Goal: Task Accomplishment & Management: Manage account settings

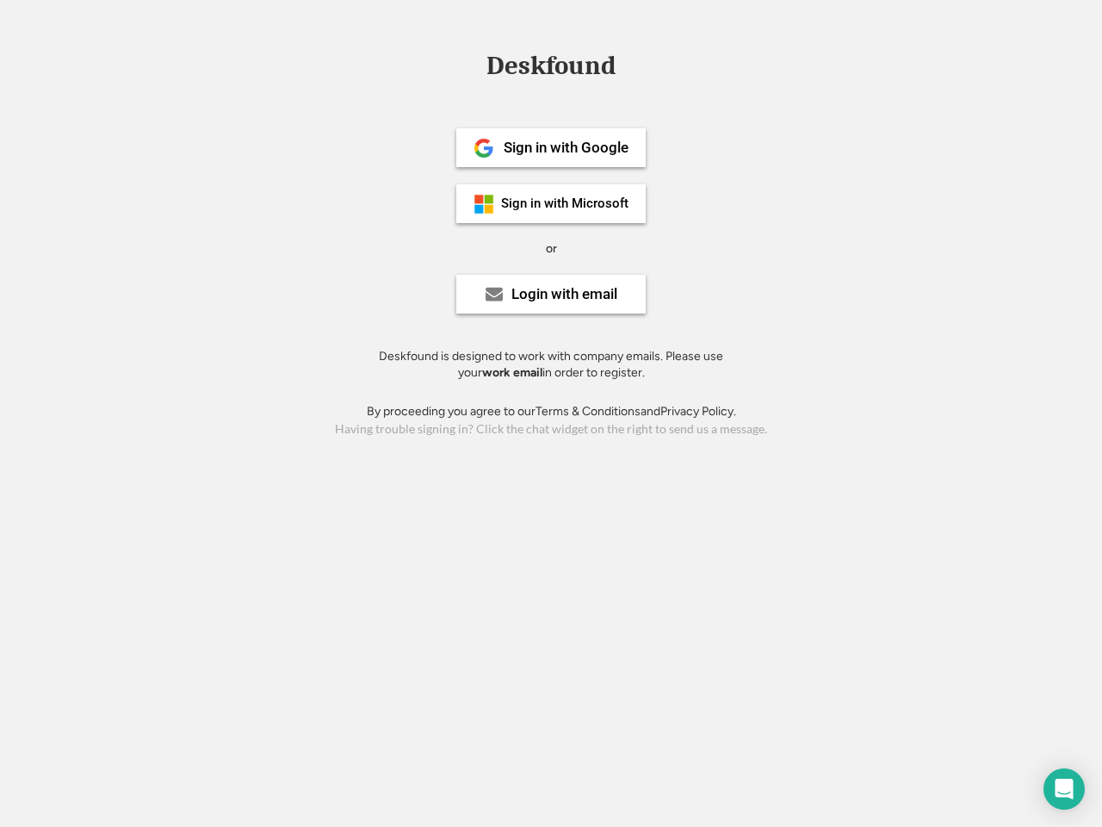
click at [551, 246] on div "or" at bounding box center [551, 248] width 11 height 17
click at [551, 69] on div "Deskfound" at bounding box center [551, 66] width 146 height 27
click at [471, 65] on div "Deskfound" at bounding box center [551, 69] width 1102 height 33
click at [551, 69] on div "Deskfound" at bounding box center [551, 66] width 146 height 27
click at [551, 248] on div "or" at bounding box center [551, 248] width 11 height 17
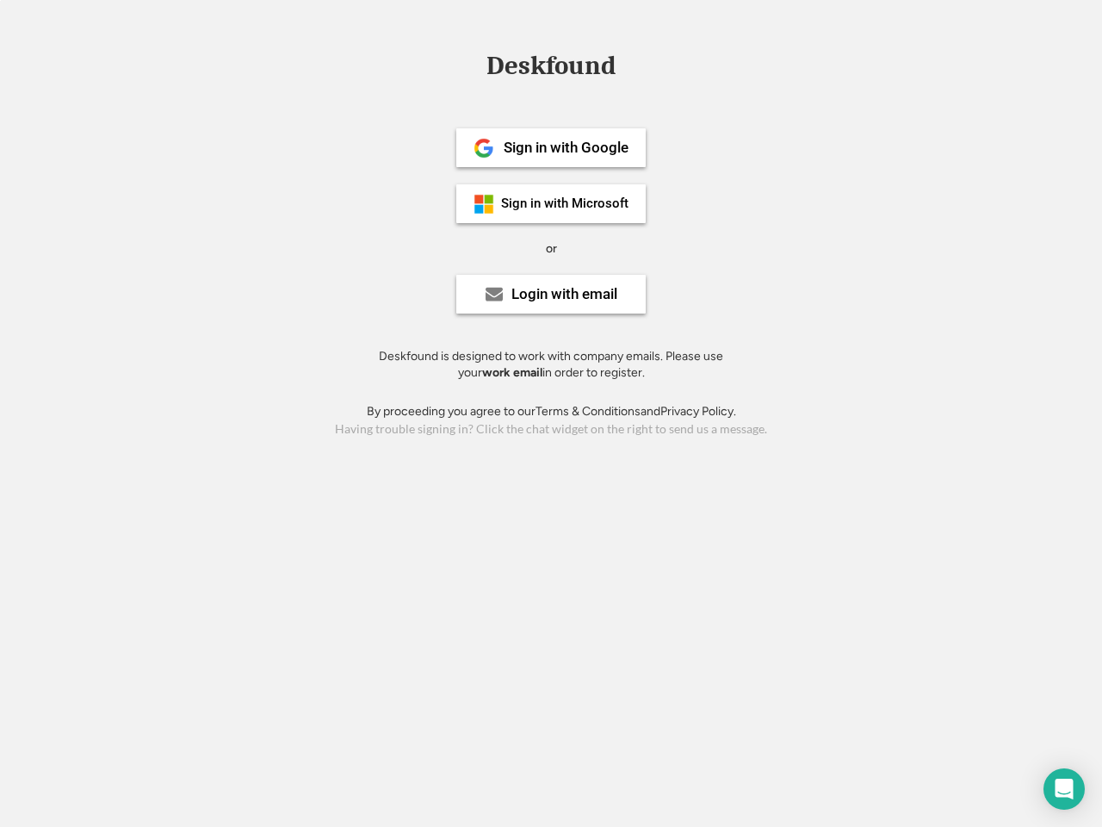
click at [551, 147] on div "Sign in with Google" at bounding box center [566, 147] width 125 height 15
click at [566, 147] on div "Sign in with Google" at bounding box center [566, 147] width 125 height 15
click at [484, 148] on img at bounding box center [484, 148] width 21 height 21
click at [551, 203] on div "Sign in with Microsoft" at bounding box center [564, 203] width 127 height 13
click at [566, 203] on div "Sign in with Microsoft" at bounding box center [564, 203] width 127 height 13
